Goal: Information Seeking & Learning: Learn about a topic

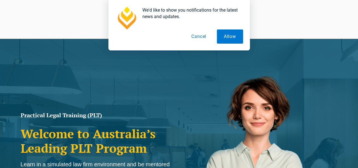
drag, startPoint x: 0, startPoint y: 0, endPoint x: 360, endPoint y: 9, distance: 359.8
click at [357, 9] on html "Leo Cussen Centre for Law Search here Practical Legal Training Our Practical Le…" at bounding box center [179, 84] width 358 height 168
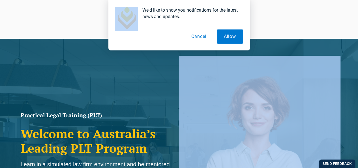
scroll to position [55, 0]
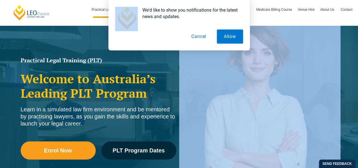
click at [200, 38] on button "Cancel" at bounding box center [198, 36] width 29 height 14
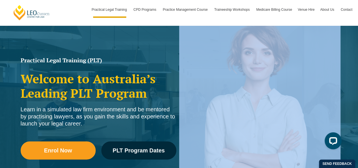
scroll to position [0, 0]
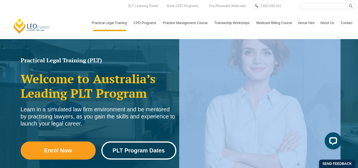
click at [142, 153] on span "PLT Program Dates" at bounding box center [139, 150] width 52 height 6
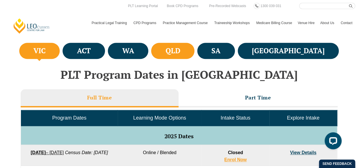
click at [180, 50] on h4 "QLD" at bounding box center [172, 50] width 15 height 9
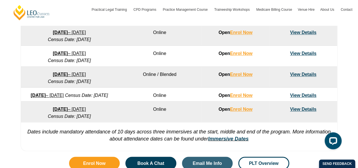
scroll to position [414, 0]
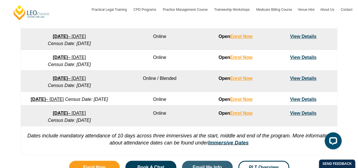
click at [297, 98] on link "View Details" at bounding box center [303, 99] width 26 height 5
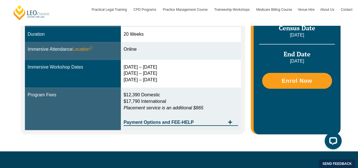
scroll to position [197, 0]
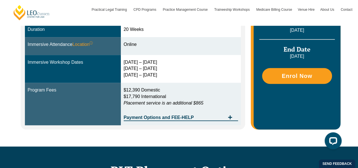
click at [205, 122] on td "$12,390 Domestic $17,790 International Placement service is an additional $865 …" at bounding box center [181, 104] width 120 height 42
click at [212, 118] on span "Payment Options and FEE-HELP" at bounding box center [175, 117] width 102 height 5
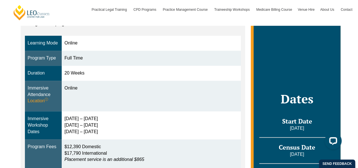
scroll to position [0, 0]
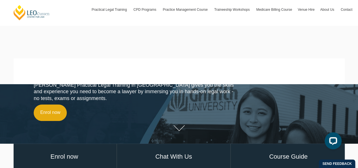
scroll to position [144, 0]
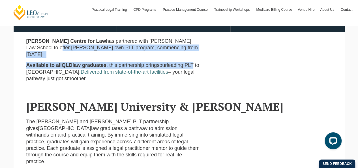
drag, startPoint x: 357, startPoint y: 39, endPoint x: 351, endPoint y: 60, distance: 21.7
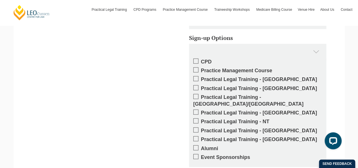
scroll to position [602, 0]
